Goal: Information Seeking & Learning: Compare options

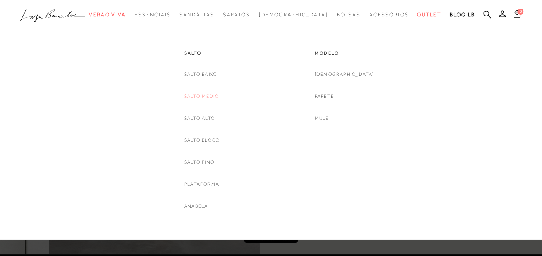
click at [204, 96] on link "Salto Médio" at bounding box center [201, 96] width 35 height 9
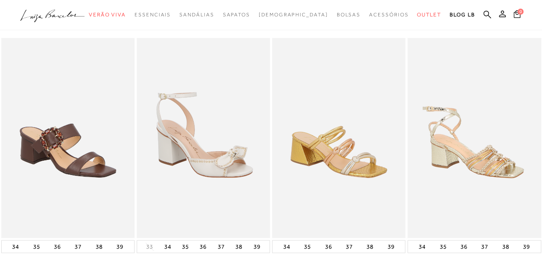
scroll to position [311, 0]
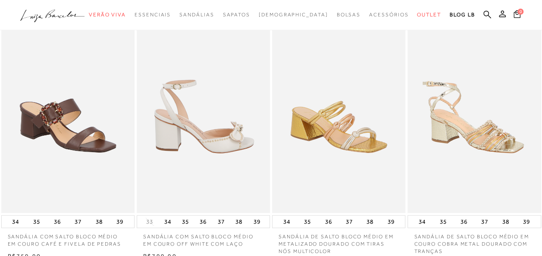
click at [230, 127] on img at bounding box center [204, 113] width 132 height 200
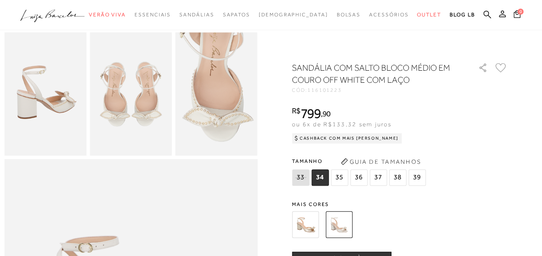
scroll to position [211, 0]
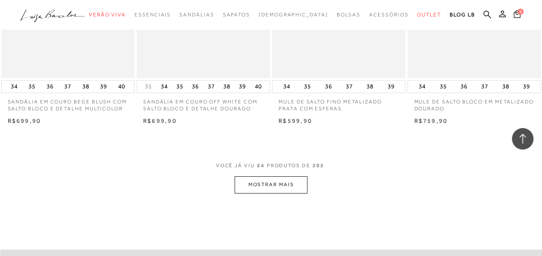
scroll to position [1501, 0]
click at [284, 185] on button "MOSTRAR MAIS" at bounding box center [271, 184] width 72 height 17
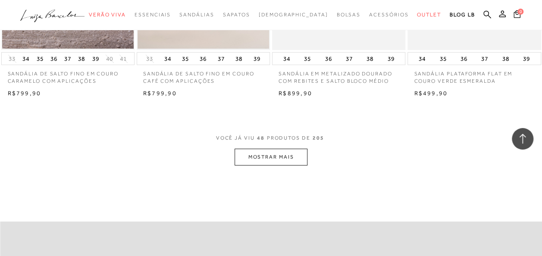
scroll to position [3089, 0]
click at [296, 151] on button "MOSTRAR MAIS" at bounding box center [271, 156] width 72 height 17
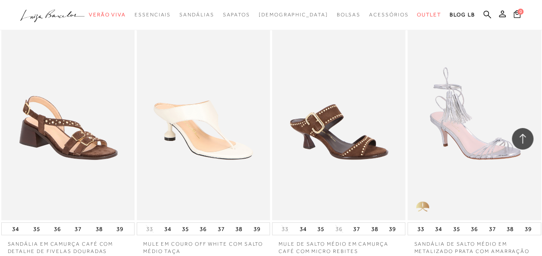
scroll to position [4670, 0]
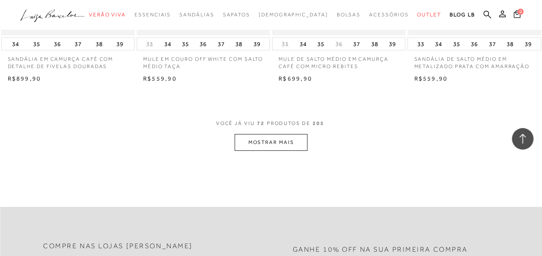
click at [255, 142] on button "MOSTRAR MAIS" at bounding box center [271, 142] width 72 height 17
click at [255, 142] on div "Loading..." at bounding box center [271, 128] width 542 height 256
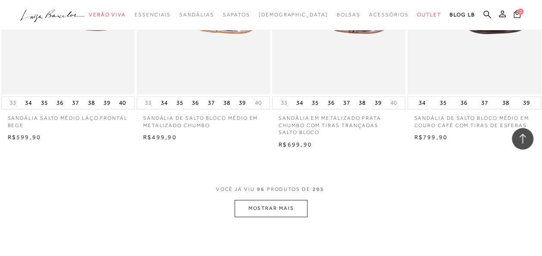
scroll to position [6172, 0]
click at [292, 202] on button "MOSTRAR MAIS" at bounding box center [271, 207] width 72 height 17
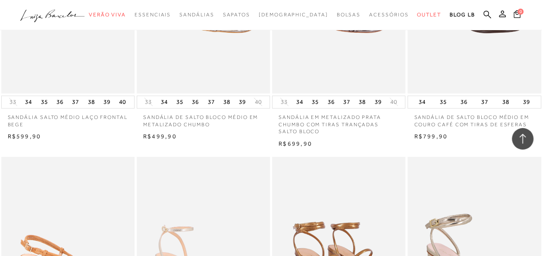
click at [292, 202] on img at bounding box center [339, 257] width 132 height 200
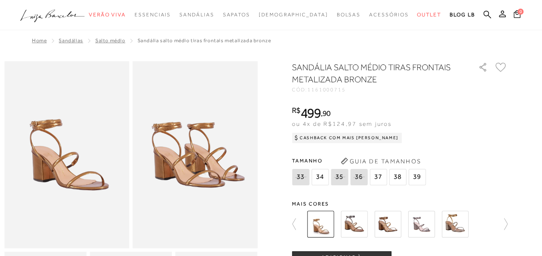
click at [292, 202] on div at bounding box center [271, 253] width 534 height 384
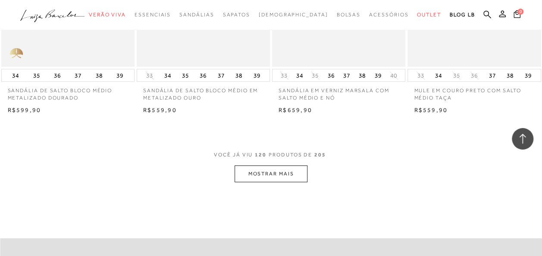
scroll to position [7794, 0]
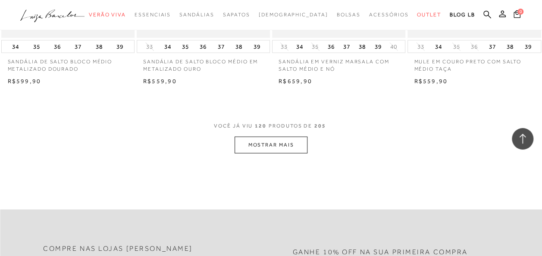
click at [263, 137] on button "MOSTRAR MAIS" at bounding box center [271, 145] width 72 height 17
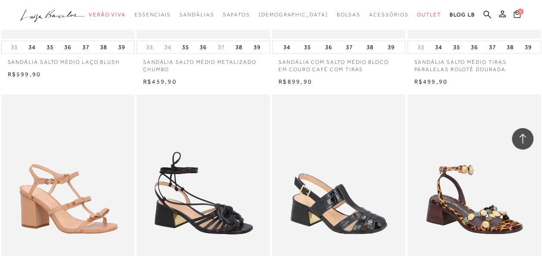
scroll to position [8968, 0]
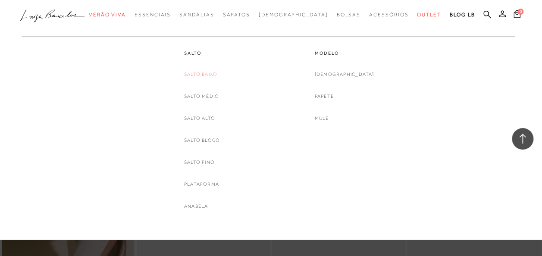
click at [199, 71] on link "Salto Baixo" at bounding box center [200, 74] width 33 height 9
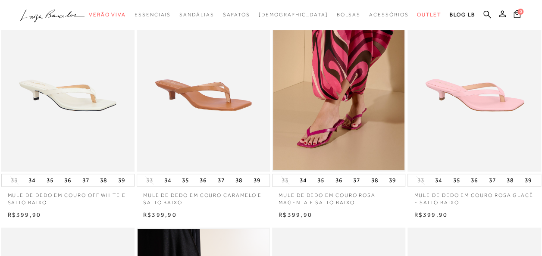
scroll to position [351, 0]
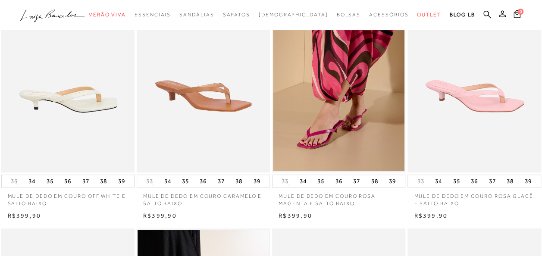
click at [97, 101] on img at bounding box center [68, 72] width 132 height 200
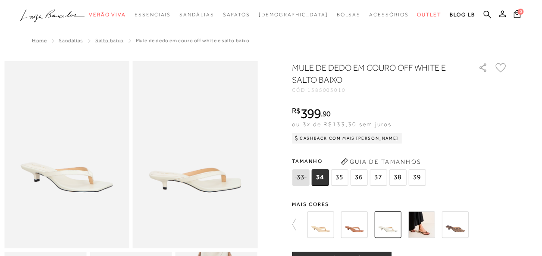
click at [427, 230] on img at bounding box center [421, 224] width 27 height 27
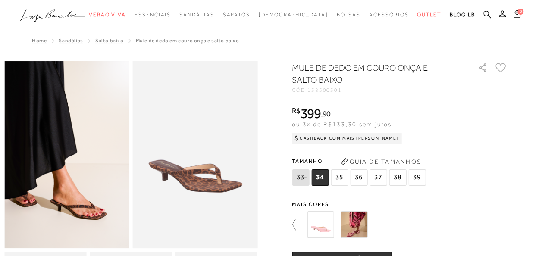
click at [297, 224] on icon at bounding box center [298, 225] width 12 height 12
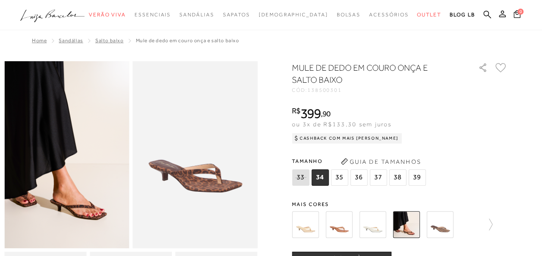
click at [377, 229] on img at bounding box center [372, 224] width 27 height 27
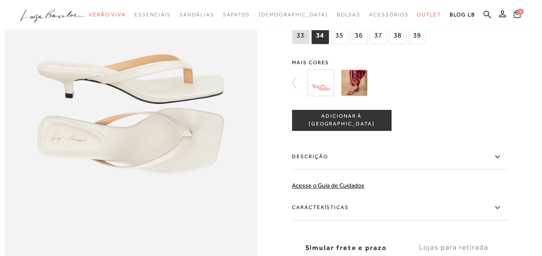
scroll to position [454, 0]
click at [352, 97] on img at bounding box center [354, 83] width 27 height 27
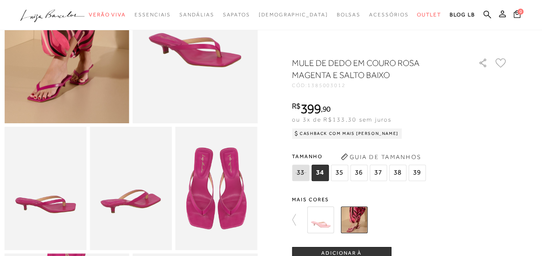
scroll to position [125, 0]
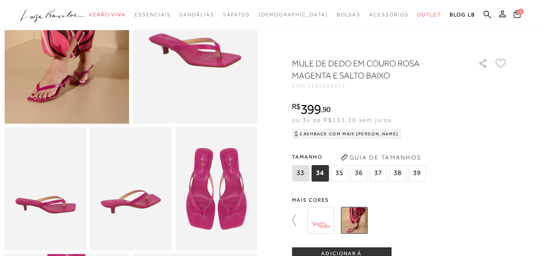
click at [297, 224] on icon at bounding box center [298, 220] width 12 height 12
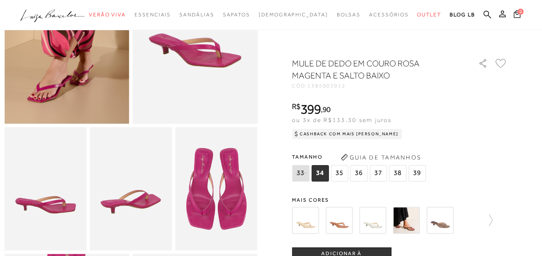
click at [405, 227] on img at bounding box center [406, 220] width 27 height 27
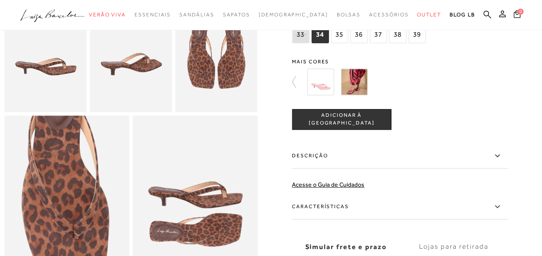
scroll to position [263, 0]
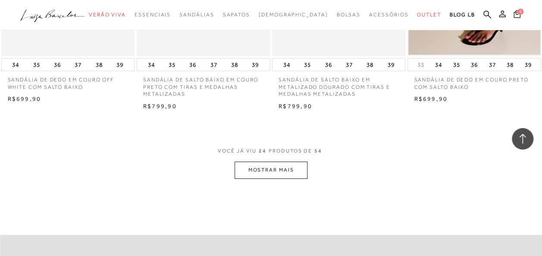
scroll to position [1519, 0]
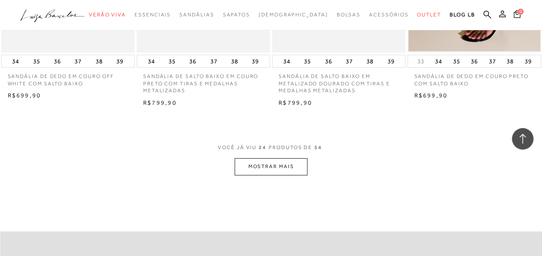
click at [294, 163] on button "MOSTRAR MAIS" at bounding box center [271, 166] width 72 height 17
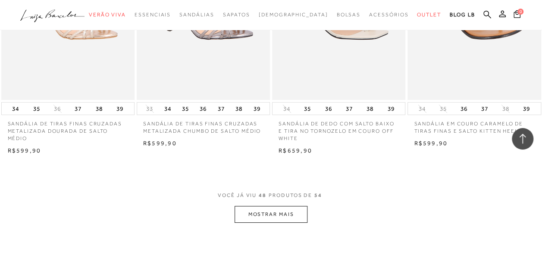
scroll to position [3076, 0]
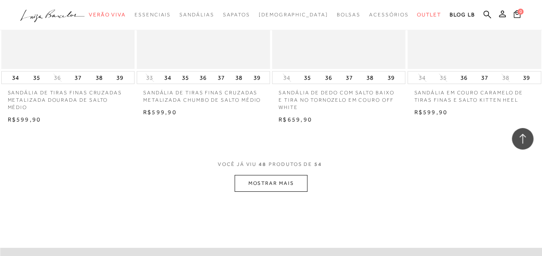
click at [280, 180] on button "MOSTRAR MAIS" at bounding box center [271, 183] width 72 height 17
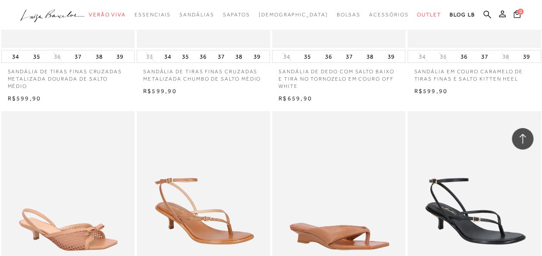
scroll to position [3092, 0]
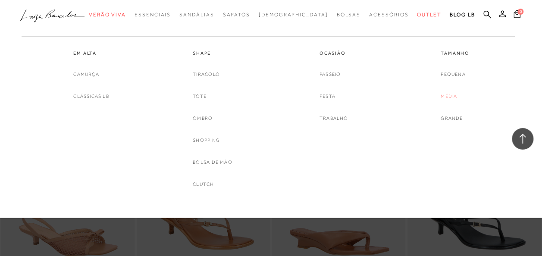
click at [451, 95] on link "Média" at bounding box center [449, 96] width 16 height 9
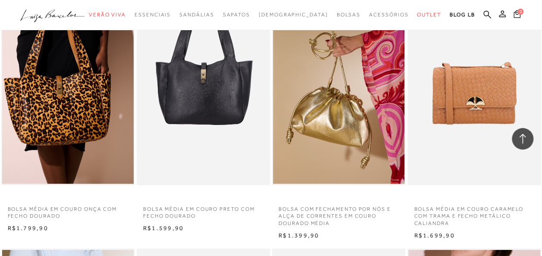
scroll to position [846, 0]
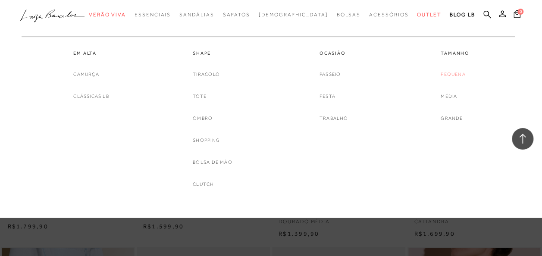
click at [450, 74] on link "Pequena" at bounding box center [453, 74] width 25 height 9
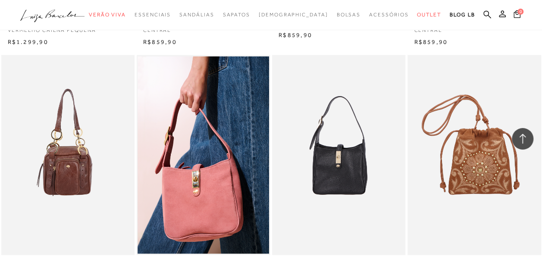
scroll to position [1070, 0]
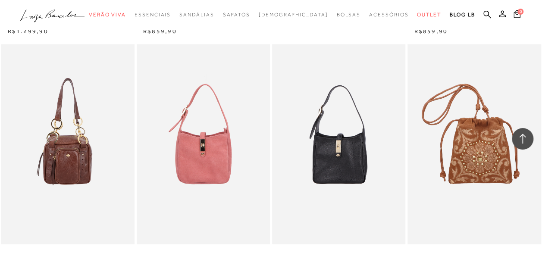
click at [231, 141] on img at bounding box center [204, 144] width 132 height 200
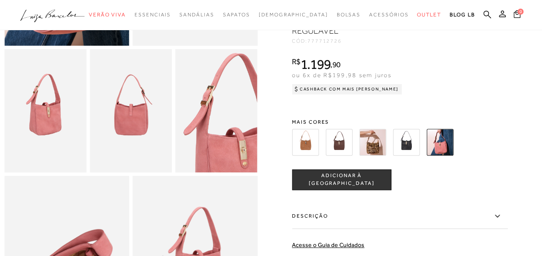
scroll to position [189, 0]
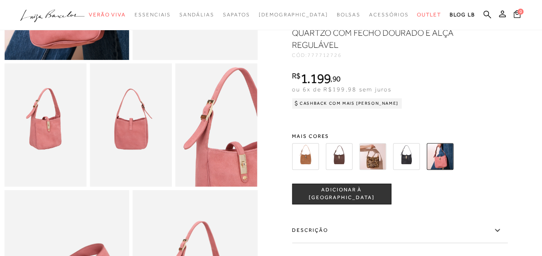
click at [343, 168] on img at bounding box center [339, 156] width 27 height 27
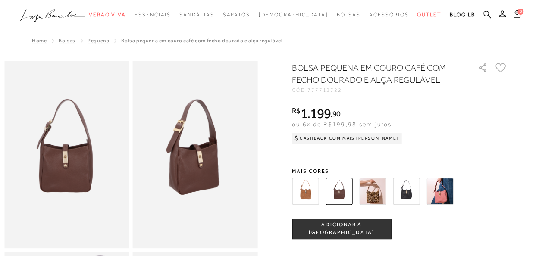
click at [312, 198] on img at bounding box center [305, 191] width 27 height 27
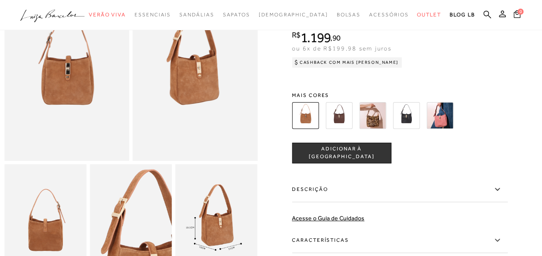
scroll to position [87, 0]
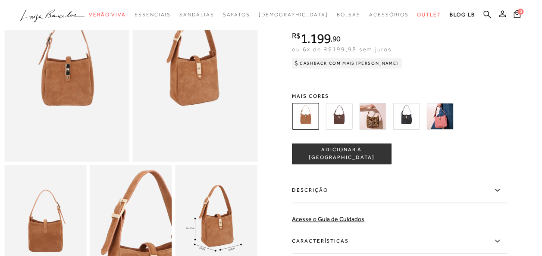
click at [384, 113] on img at bounding box center [372, 116] width 27 height 27
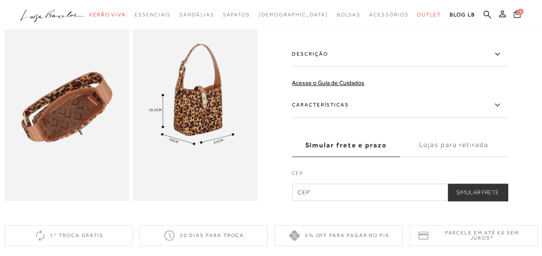
scroll to position [365, 0]
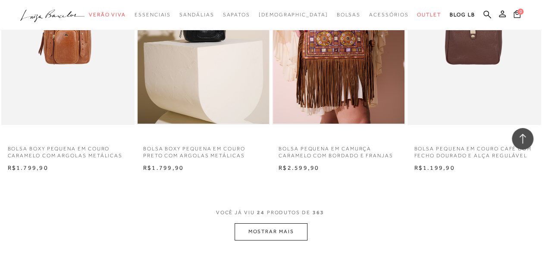
scroll to position [1459, 0]
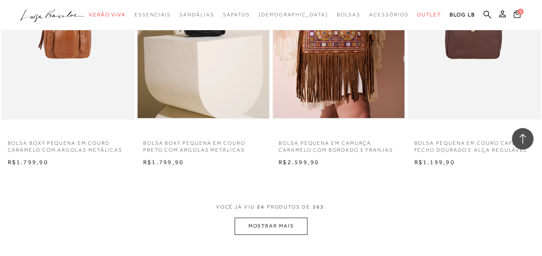
click at [254, 227] on button "MOSTRAR MAIS" at bounding box center [271, 226] width 72 height 17
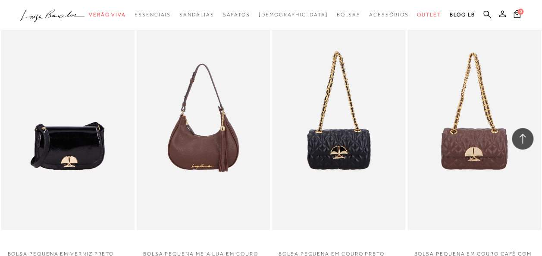
scroll to position [2391, 0]
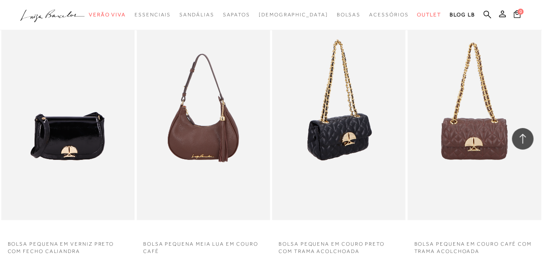
click at [344, 133] on img at bounding box center [339, 120] width 132 height 200
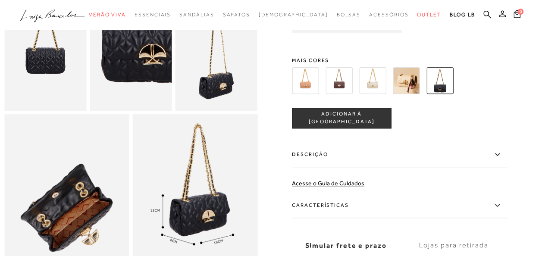
scroll to position [264, 0]
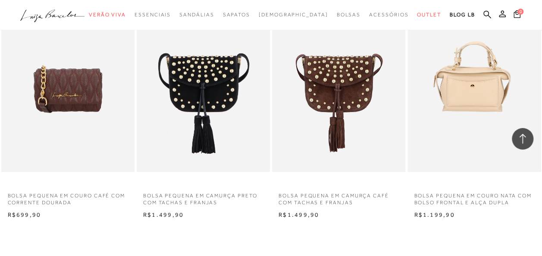
scroll to position [2961, 0]
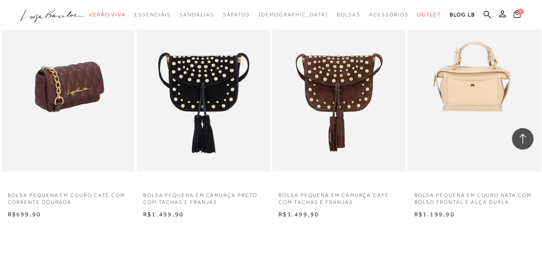
click at [104, 115] on img at bounding box center [68, 72] width 132 height 200
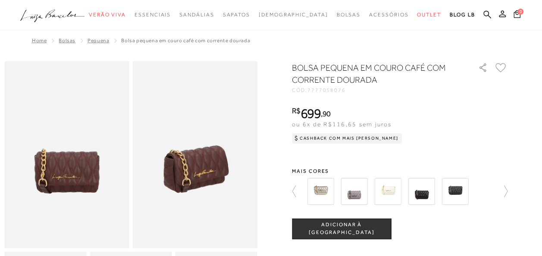
click at [392, 187] on img at bounding box center [388, 191] width 27 height 27
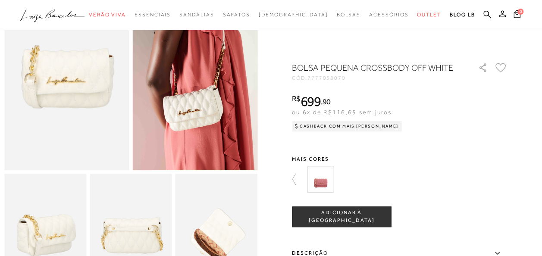
scroll to position [78, 0]
click at [298, 186] on icon at bounding box center [298, 179] width 12 height 12
click at [423, 193] on img at bounding box center [421, 179] width 27 height 27
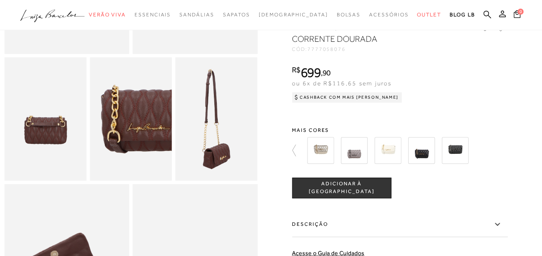
scroll to position [182, 0]
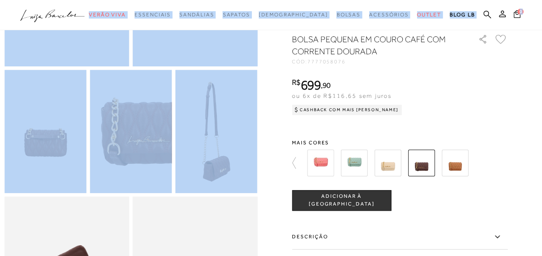
drag, startPoint x: 270, startPoint y: 184, endPoint x: 0, endPoint y: 16, distance: 317.8
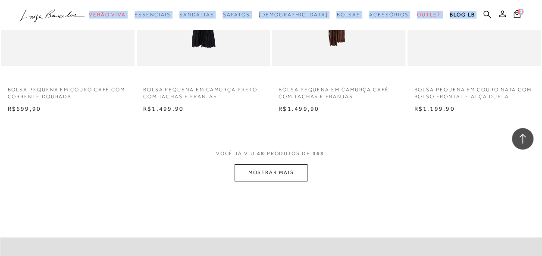
scroll to position [3072, 0]
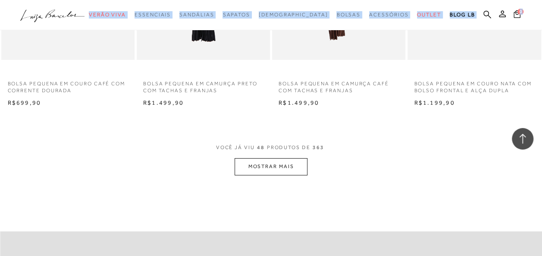
click at [273, 169] on button "MOSTRAR MAIS" at bounding box center [271, 166] width 72 height 17
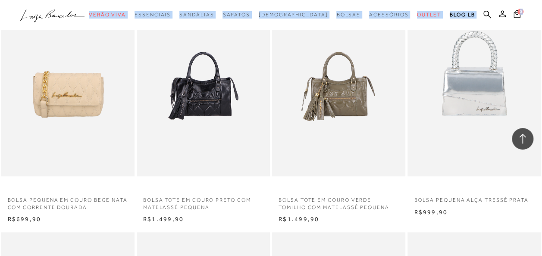
scroll to position [3452, 0]
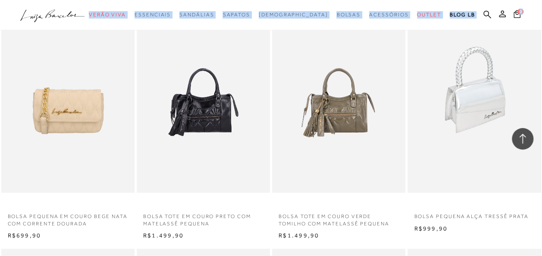
click at [475, 109] on img at bounding box center [475, 93] width 132 height 200
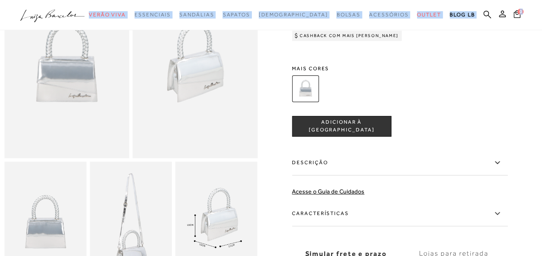
scroll to position [186, 0]
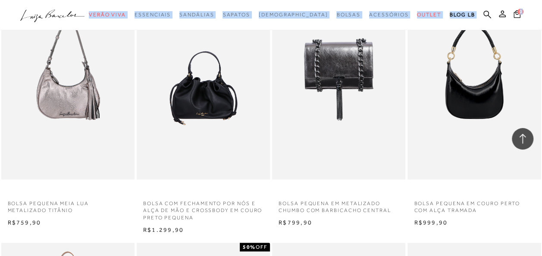
scroll to position [3970, 0]
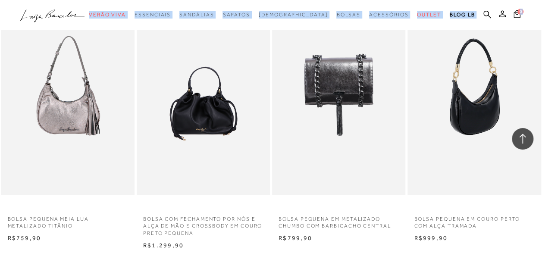
click at [459, 120] on img at bounding box center [475, 95] width 132 height 200
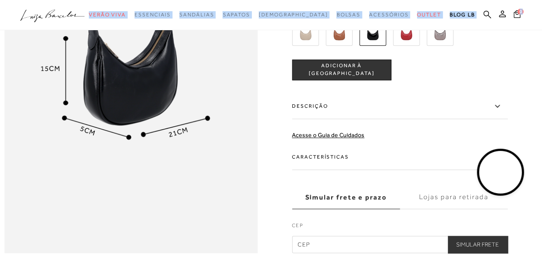
scroll to position [506, 0]
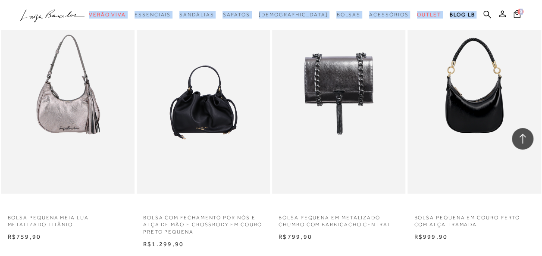
scroll to position [3970, 0]
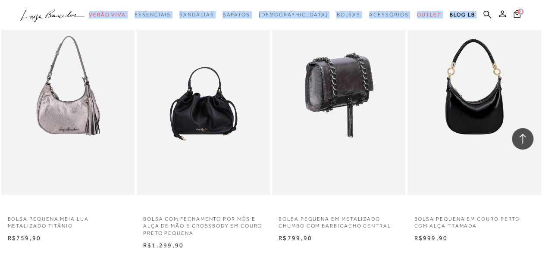
click at [332, 106] on img at bounding box center [339, 95] width 132 height 200
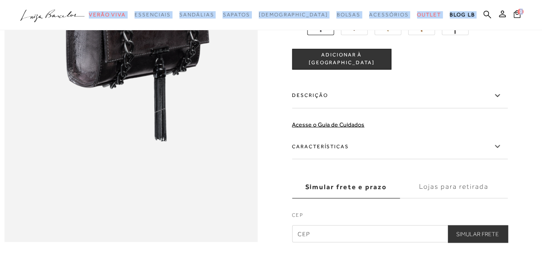
scroll to position [708, 0]
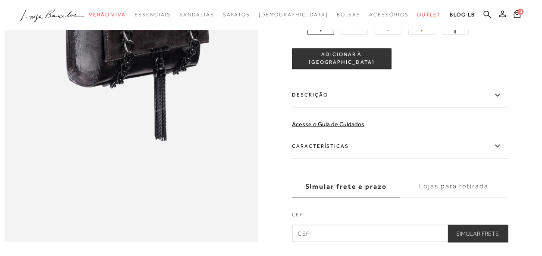
click at [334, 107] on label "Descrição" at bounding box center [400, 94] width 216 height 25
click at [0, 0] on input "Descrição" at bounding box center [0, 0] width 0 height 0
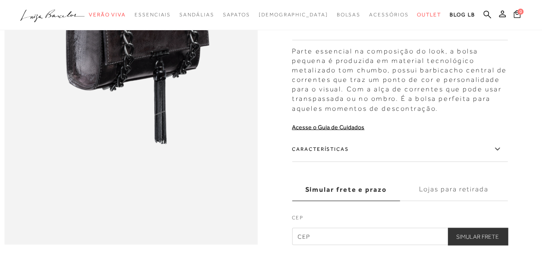
scroll to position [703, 0]
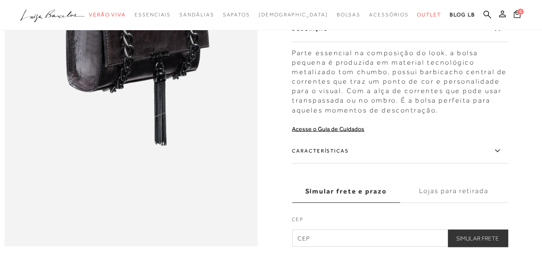
click at [335, 163] on label "Características" at bounding box center [400, 150] width 216 height 25
click at [0, 0] on input "Características" at bounding box center [0, 0] width 0 height 0
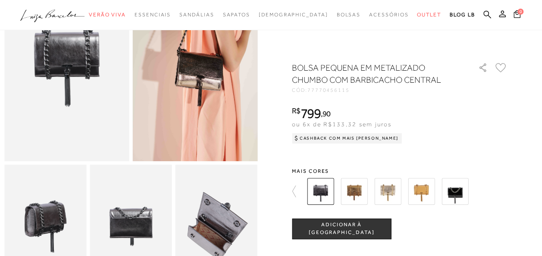
scroll to position [87, 0]
click at [361, 197] on img at bounding box center [354, 191] width 27 height 27
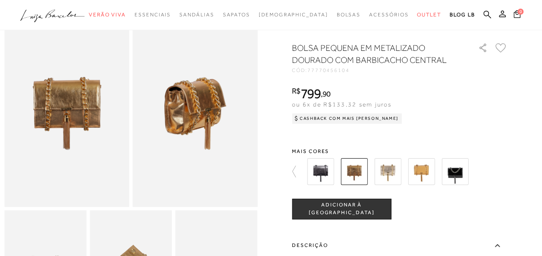
scroll to position [37, 0]
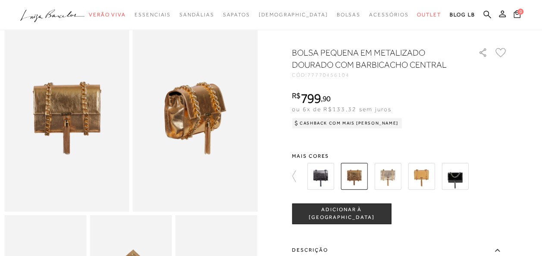
click at [460, 190] on img at bounding box center [455, 176] width 27 height 27
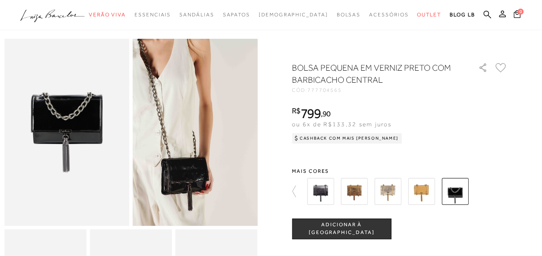
scroll to position [17, 0]
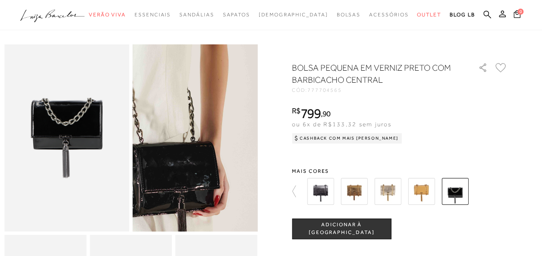
click at [199, 188] on img at bounding box center [193, 92] width 250 height 375
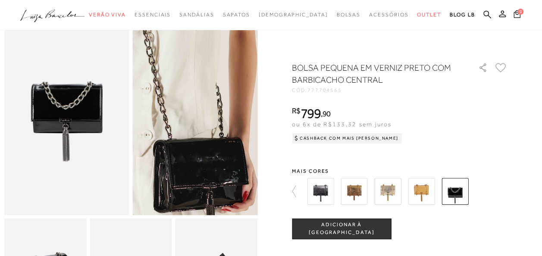
scroll to position [44, 0]
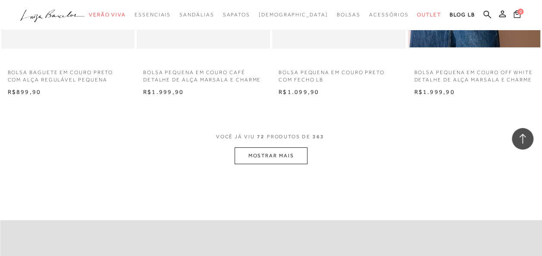
scroll to position [4661, 0]
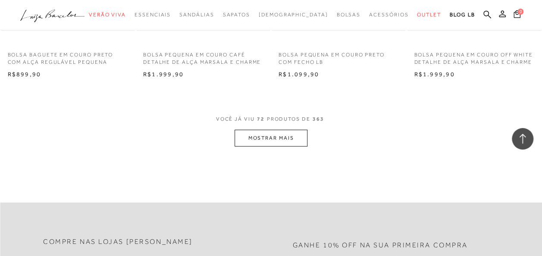
click at [288, 137] on button "MOSTRAR MAIS" at bounding box center [271, 138] width 72 height 17
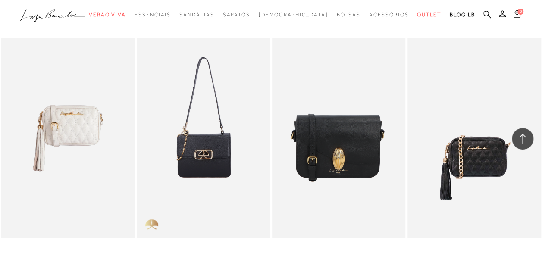
scroll to position [5248, 0]
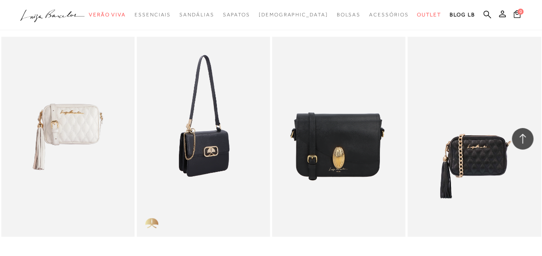
click at [220, 119] on img at bounding box center [204, 137] width 132 height 200
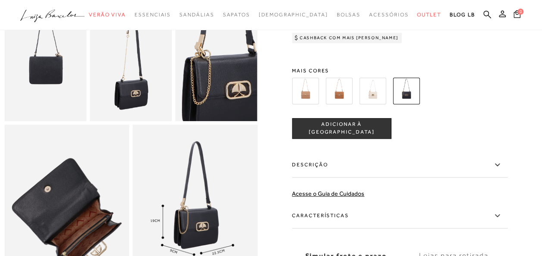
scroll to position [223, 0]
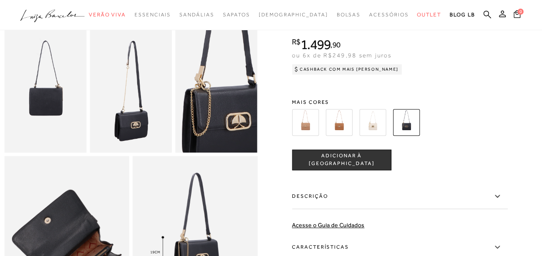
click at [380, 136] on img at bounding box center [372, 122] width 27 height 27
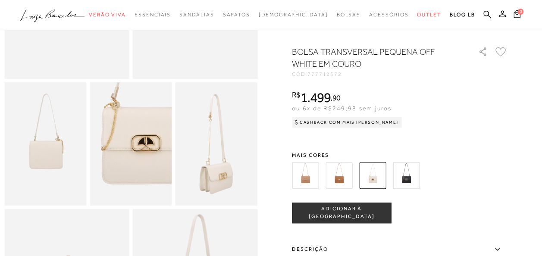
scroll to position [169, 0]
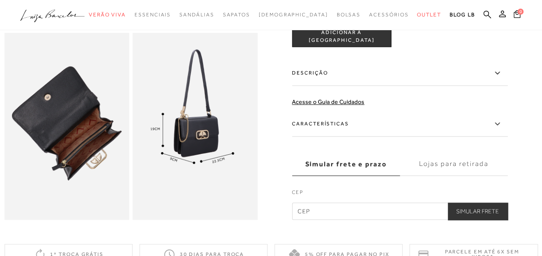
scroll to position [172, 0]
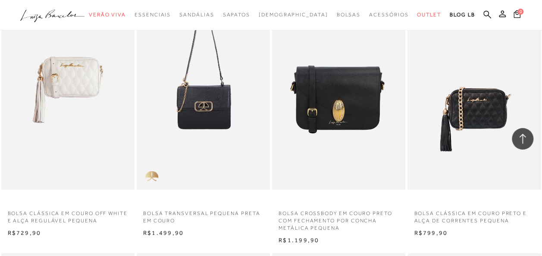
scroll to position [5281, 0]
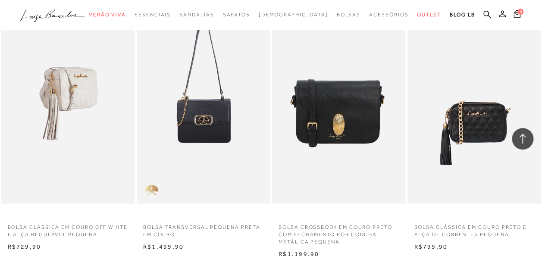
click at [62, 82] on img at bounding box center [68, 103] width 132 height 200
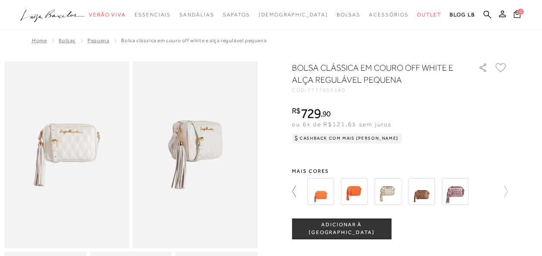
click at [298, 189] on icon at bounding box center [298, 192] width 12 height 12
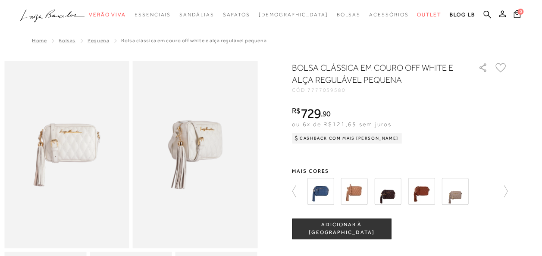
click at [322, 191] on img at bounding box center [320, 191] width 27 height 27
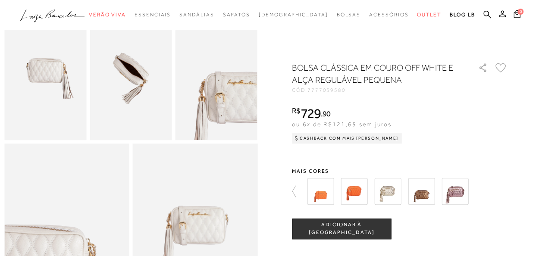
scroll to position [235, 0]
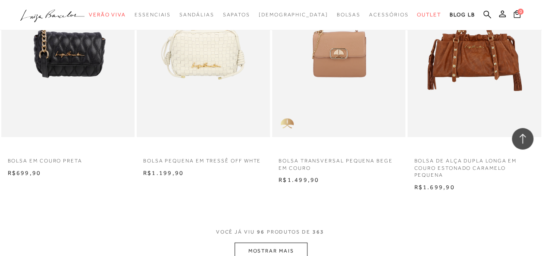
scroll to position [6230, 0]
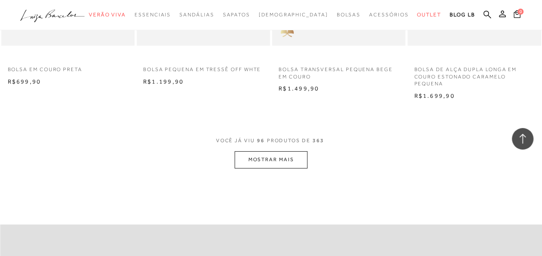
click at [277, 161] on button "MOSTRAR MAIS" at bounding box center [271, 159] width 72 height 17
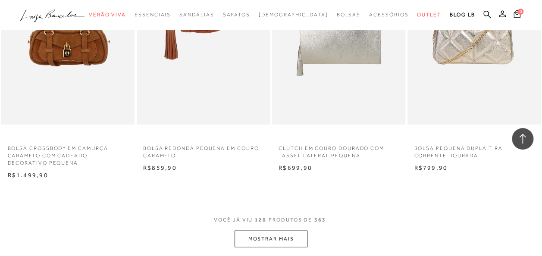
scroll to position [7726, 0]
drag, startPoint x: 545, startPoint y: 167, endPoint x: 513, endPoint y: 193, distance: 41.1
click at [288, 239] on button "MOSTRAR MAIS" at bounding box center [271, 238] width 72 height 17
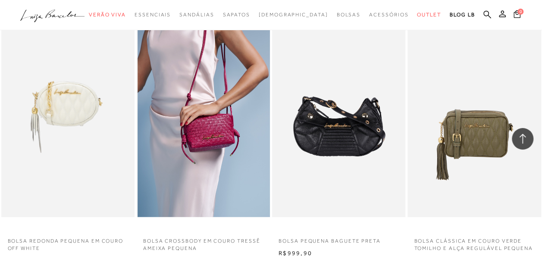
scroll to position [9213, 0]
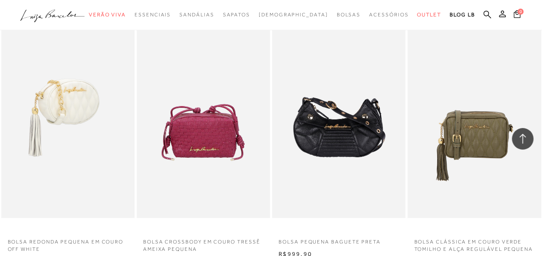
click at [108, 129] on img at bounding box center [68, 118] width 132 height 200
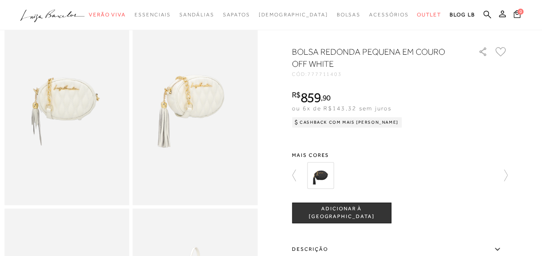
scroll to position [44, 0]
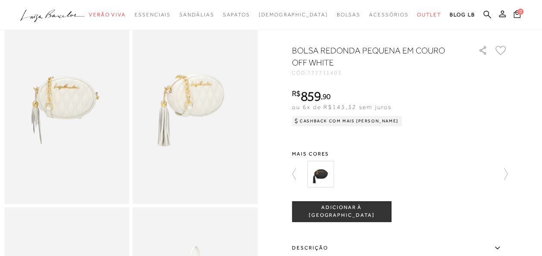
click at [325, 176] on img at bounding box center [320, 174] width 27 height 27
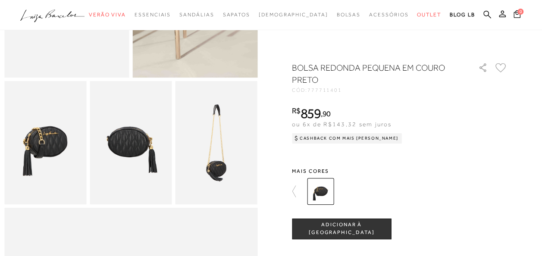
scroll to position [87, 0]
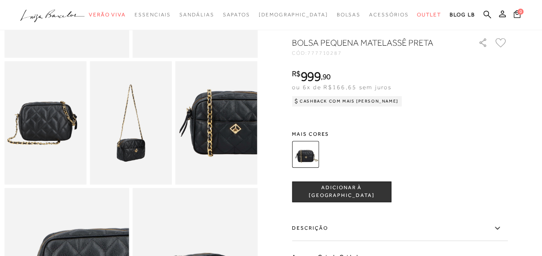
scroll to position [189, 0]
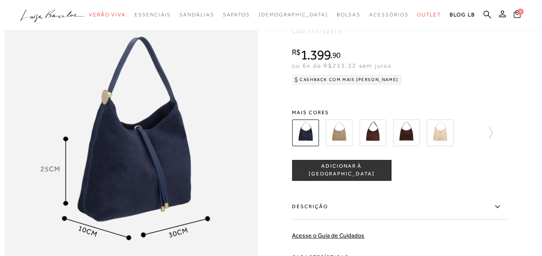
scroll to position [404, 0]
click at [378, 147] on img at bounding box center [372, 133] width 27 height 27
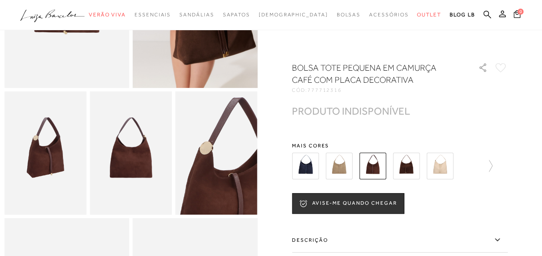
scroll to position [162, 0]
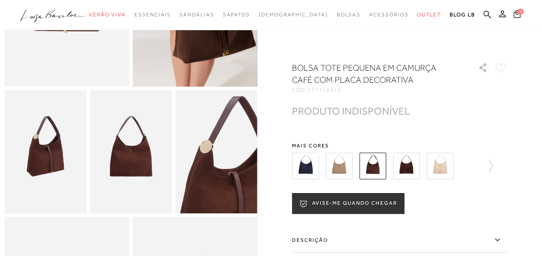
click at [408, 173] on img at bounding box center [406, 166] width 27 height 27
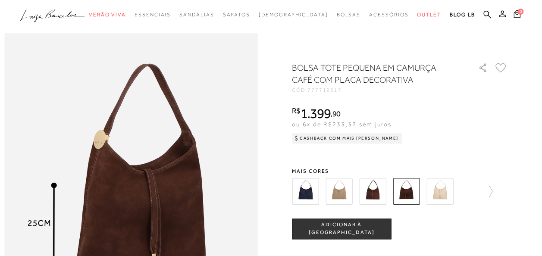
scroll to position [343, 0]
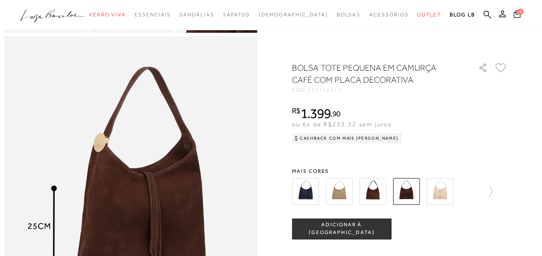
click at [375, 191] on img at bounding box center [372, 191] width 27 height 27
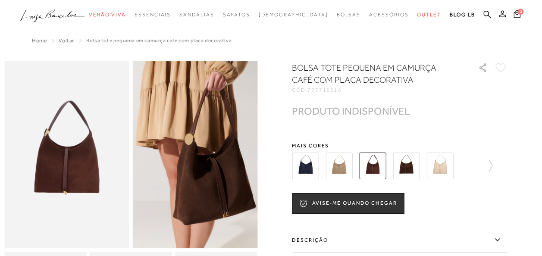
click at [417, 176] on img at bounding box center [406, 166] width 27 height 27
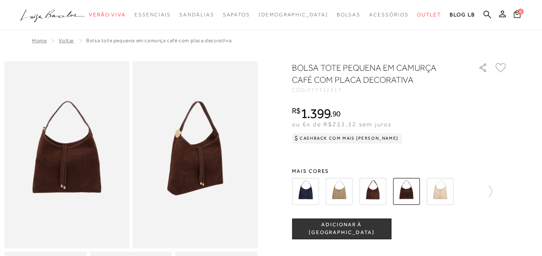
click at [382, 192] on img at bounding box center [372, 191] width 27 height 27
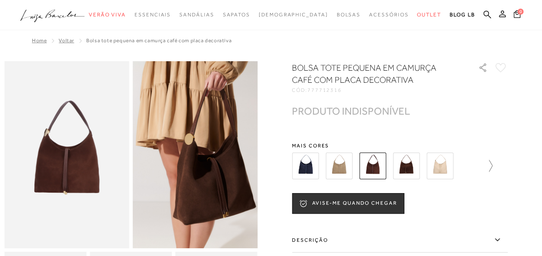
click at [493, 168] on icon at bounding box center [487, 166] width 12 height 12
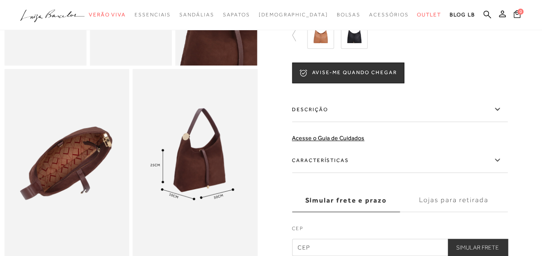
scroll to position [310, 0]
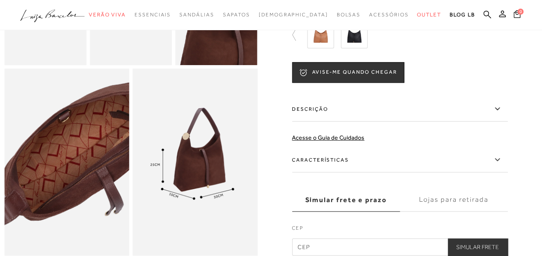
click at [55, 181] on img at bounding box center [77, 153] width 250 height 375
